Goal: Information Seeking & Learning: Check status

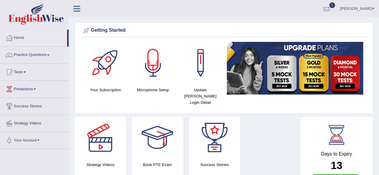
click at [331, 8] on div at bounding box center [326, 8] width 9 height 9
click at [235, 26] on div "Getting Started" at bounding box center [224, 30] width 284 height 9
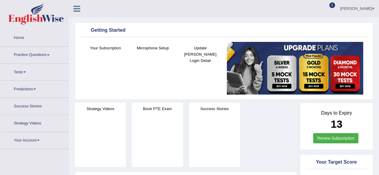
click at [331, 6] on div at bounding box center [326, 8] width 9 height 9
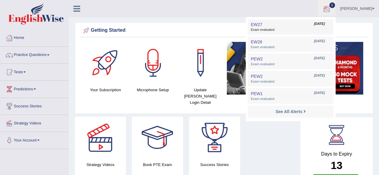
click at [311, 23] on link "EW27 Sep 9, 2025 Exam evaluated" at bounding box center [290, 27] width 83 height 13
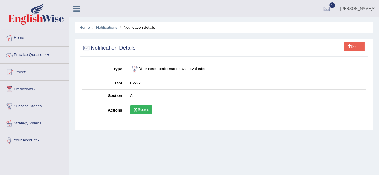
click at [150, 108] on link "Scores" at bounding box center [141, 109] width 22 height 9
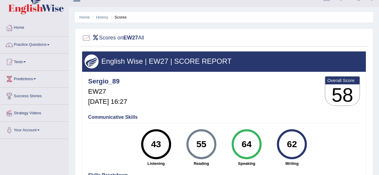
scroll to position [17, 0]
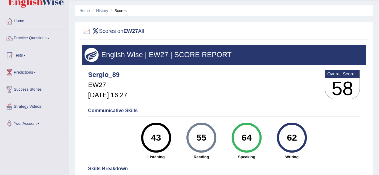
click at [311, 26] on div at bounding box center [224, 31] width 284 height 12
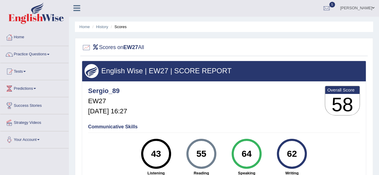
scroll to position [0, 0]
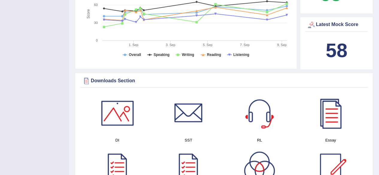
scroll to position [222, 0]
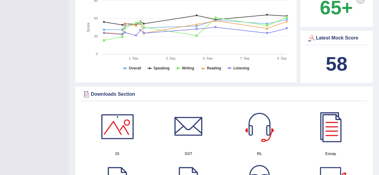
click at [326, 62] on b "58" at bounding box center [337, 64] width 22 height 22
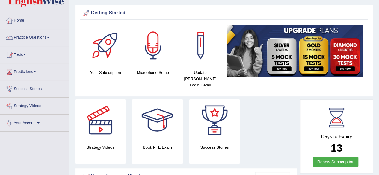
scroll to position [0, 0]
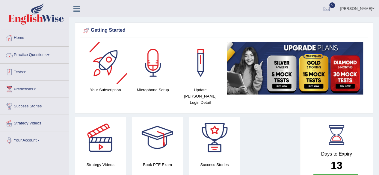
click at [28, 78] on link "Tests" at bounding box center [34, 71] width 68 height 15
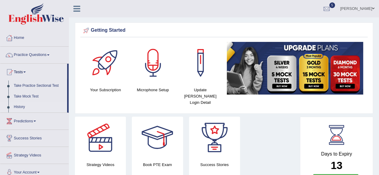
click at [23, 105] on link "History" at bounding box center [39, 107] width 56 height 11
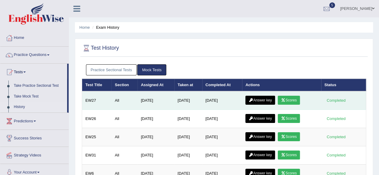
click at [260, 101] on link "Answer key" at bounding box center [260, 100] width 30 height 9
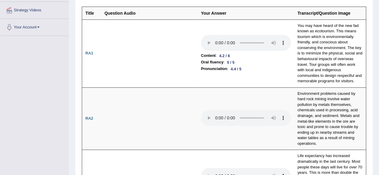
scroll to position [116, 0]
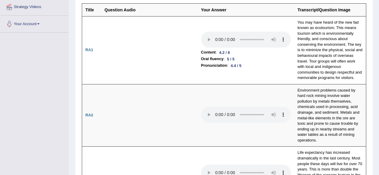
drag, startPoint x: 380, startPoint y: 13, endPoint x: 380, endPoint y: 21, distance: 7.2
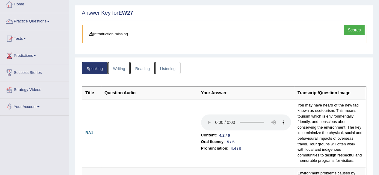
scroll to position [1, 0]
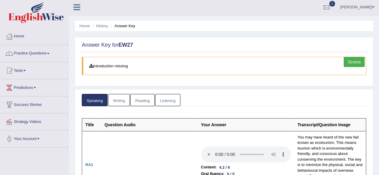
click at [121, 99] on link "Writing" at bounding box center [119, 100] width 22 height 12
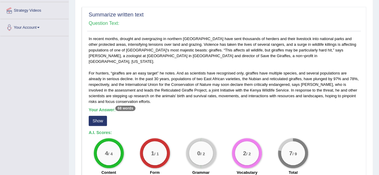
scroll to position [116, 0]
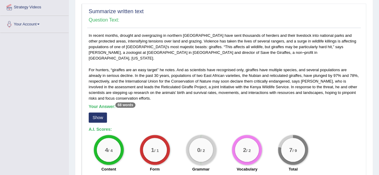
click at [96, 116] on div "Your Answer: 68 words Show" at bounding box center [224, 114] width 270 height 20
click at [96, 114] on button "Show" at bounding box center [98, 118] width 18 height 10
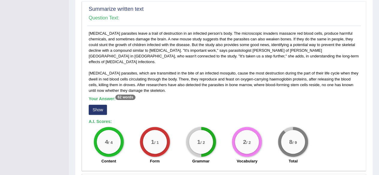
scroll to position [311, 0]
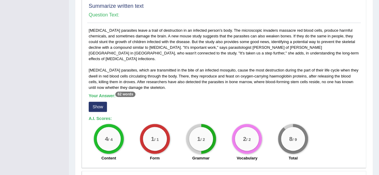
click at [105, 102] on button "Show" at bounding box center [98, 107] width 18 height 10
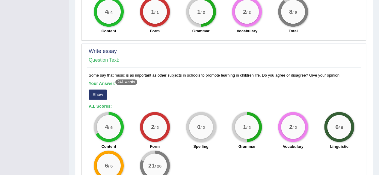
scroll to position [443, 0]
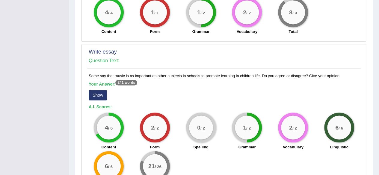
click at [97, 90] on button "Show" at bounding box center [98, 95] width 18 height 10
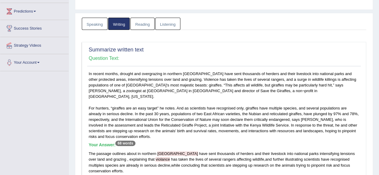
scroll to position [53, 0]
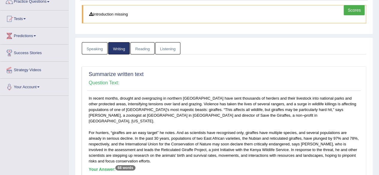
click at [142, 49] on link "Reading" at bounding box center [142, 48] width 24 height 12
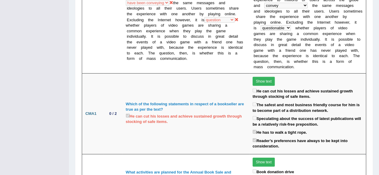
scroll to position [891, 0]
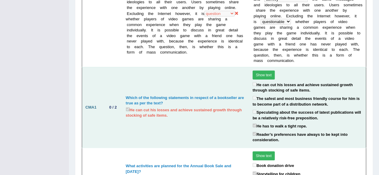
click at [266, 71] on button "Show text" at bounding box center [263, 75] width 22 height 9
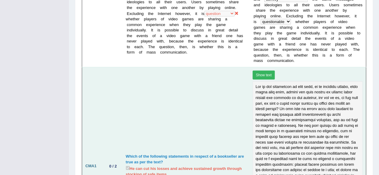
click at [266, 71] on button "Show text" at bounding box center [263, 75] width 22 height 9
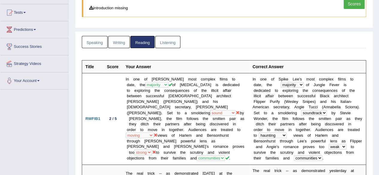
scroll to position [53, 0]
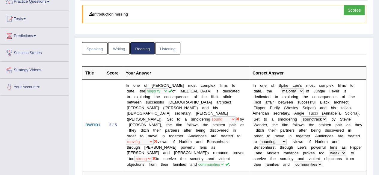
click at [168, 52] on link "Listening" at bounding box center [167, 48] width 25 height 12
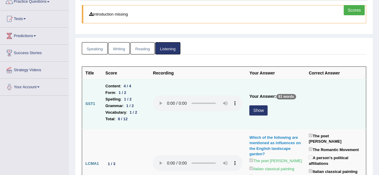
click at [258, 111] on button "Show" at bounding box center [258, 110] width 18 height 10
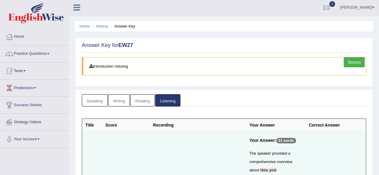
scroll to position [4, 0]
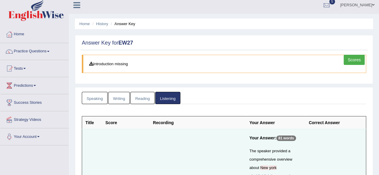
click at [99, 95] on link "Speaking" at bounding box center [95, 98] width 26 height 12
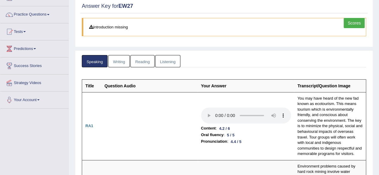
scroll to position [0, 0]
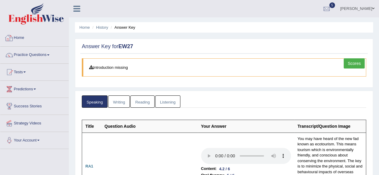
click at [20, 40] on link "Home" at bounding box center [34, 37] width 68 height 15
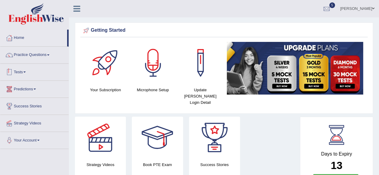
click at [25, 72] on span at bounding box center [24, 72] width 2 height 1
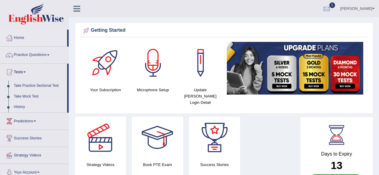
click at [19, 105] on link "History" at bounding box center [39, 107] width 56 height 11
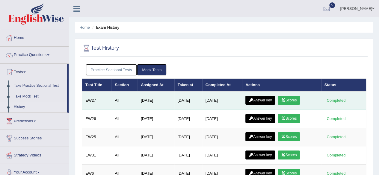
click at [270, 101] on link "Answer key" at bounding box center [260, 100] width 30 height 9
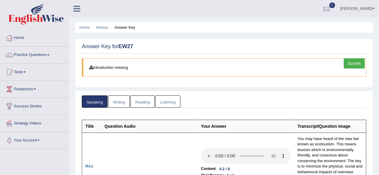
click at [351, 63] on link "Scores" at bounding box center [353, 63] width 21 height 10
